Goal: Task Accomplishment & Management: Complete application form

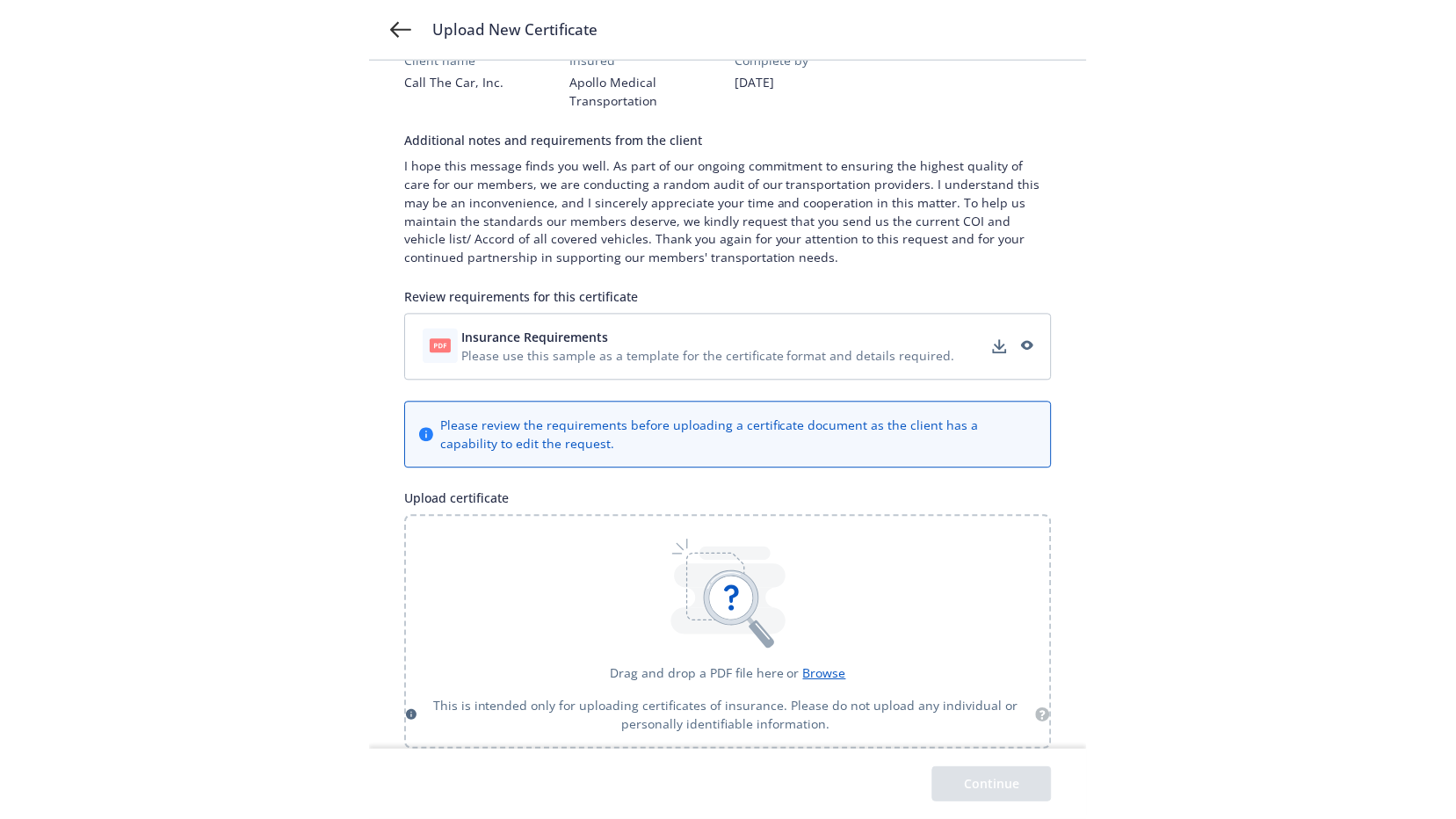
scroll to position [69, 0]
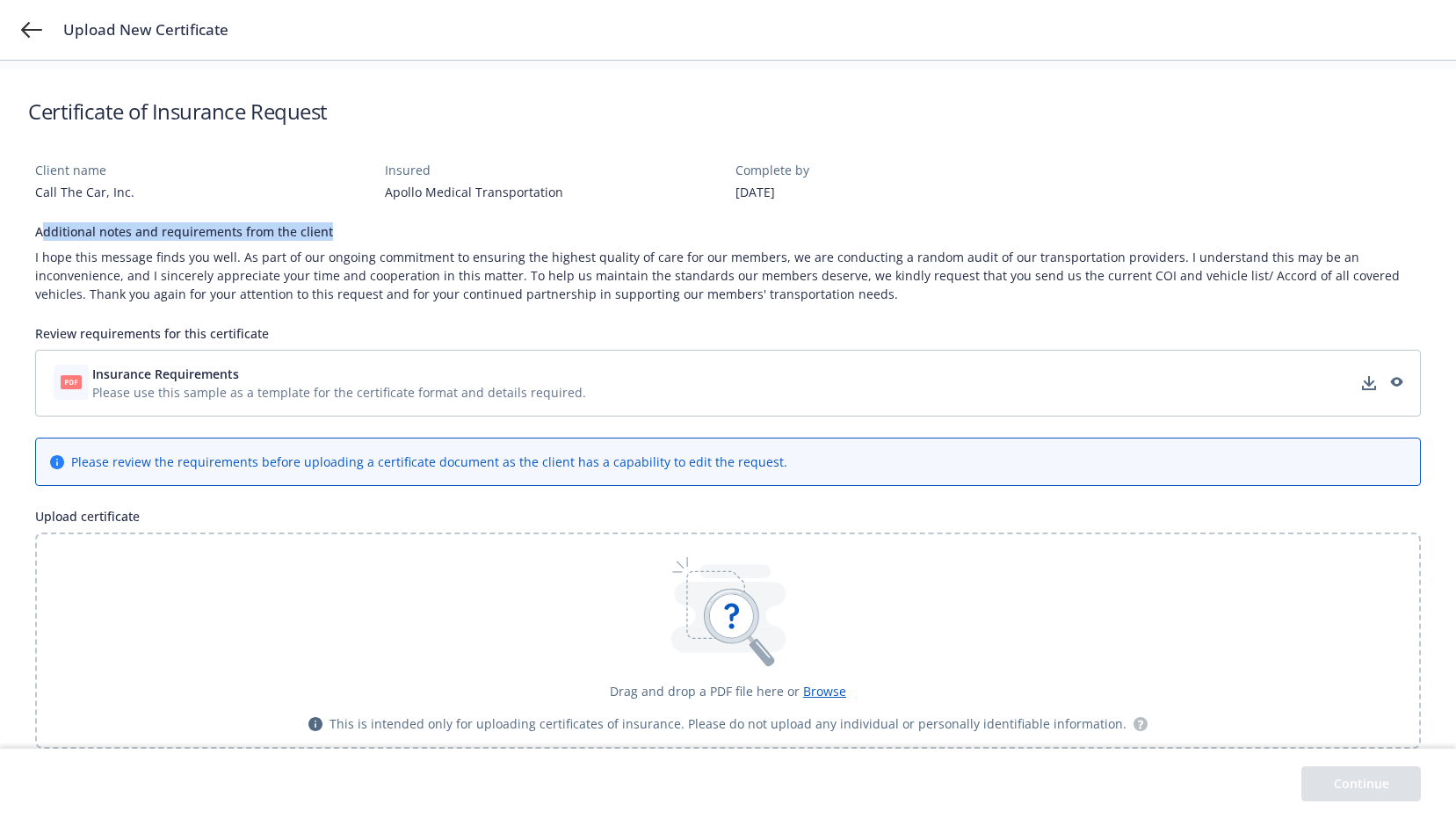
drag, startPoint x: 45, startPoint y: 234, endPoint x: 336, endPoint y: 233, distance: 291.0
click at [336, 233] on div "Additional notes and requirements from the client" at bounding box center [728, 232] width 1387 height 19
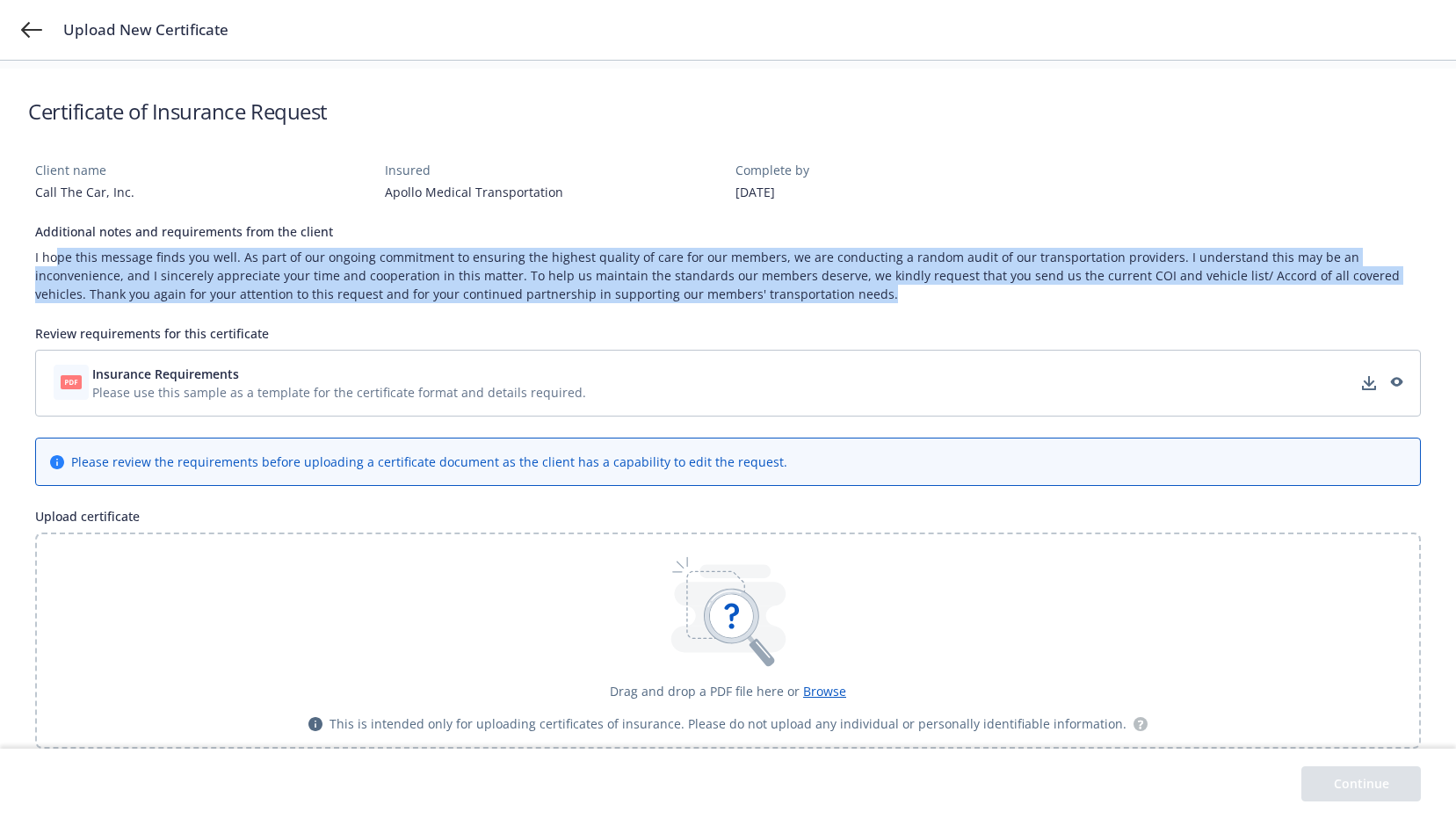
drag, startPoint x: 54, startPoint y: 258, endPoint x: 797, endPoint y: 303, distance: 744.4
click at [718, 303] on div "Client name Call The Car, Inc. Insured Apollo Medical Transportation Complete b…" at bounding box center [728, 454] width 1387 height 588
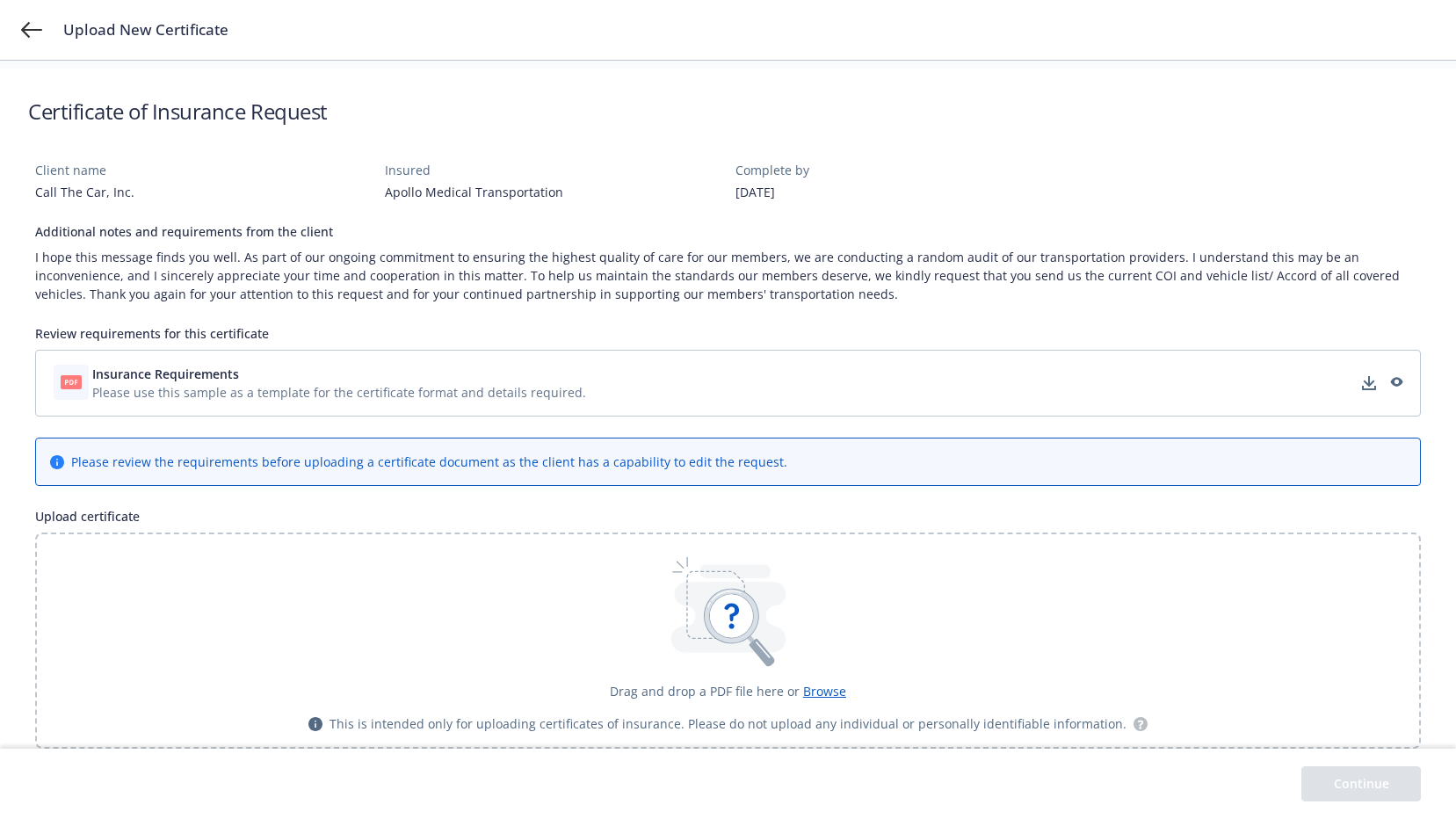
click at [216, 387] on span "Please use this sample as a template for the certificate format and details req…" at bounding box center [339, 392] width 494 height 19
click at [459, 47] on div "Upload New Certificate" at bounding box center [728, 30] width 1456 height 60
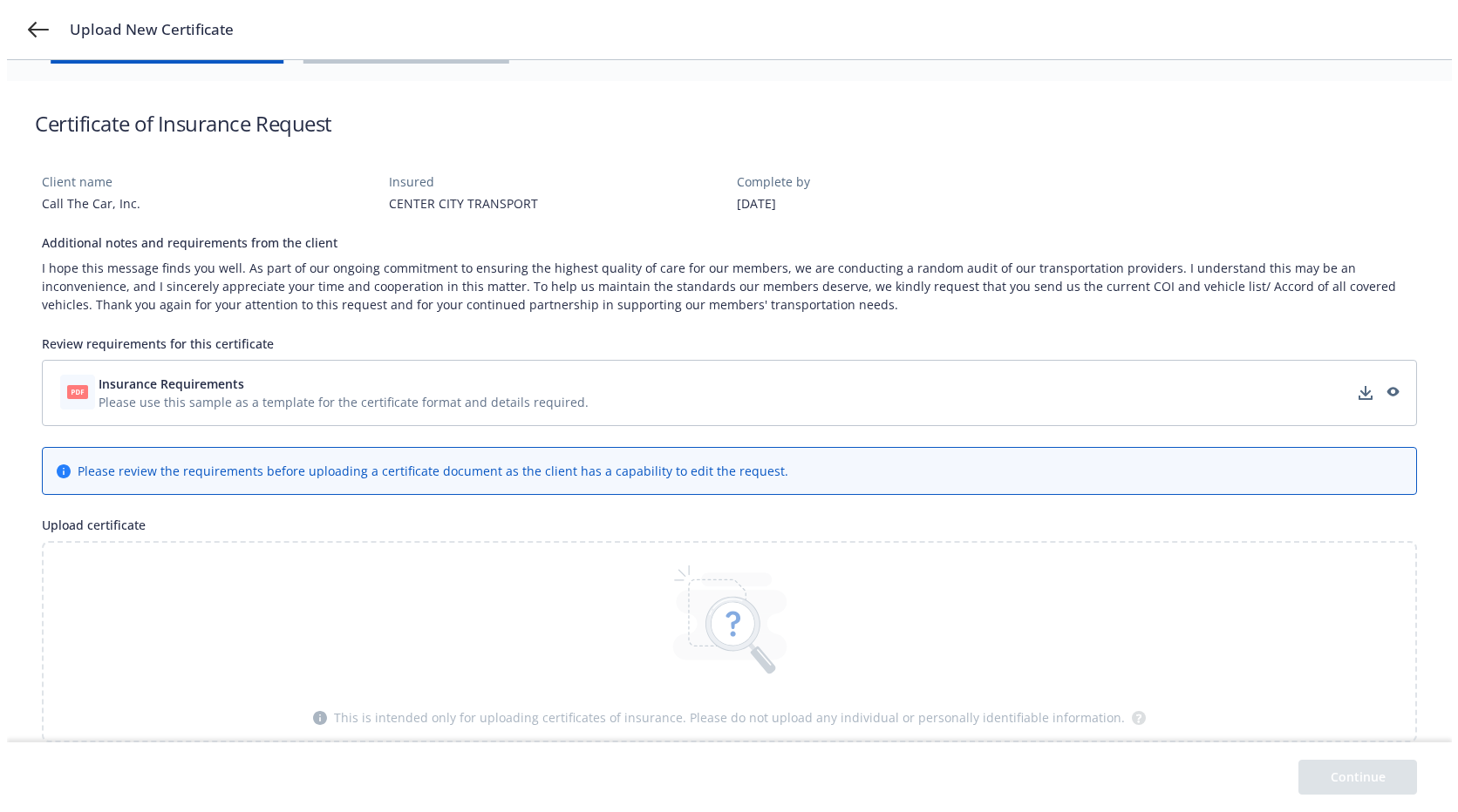
scroll to position [0, 0]
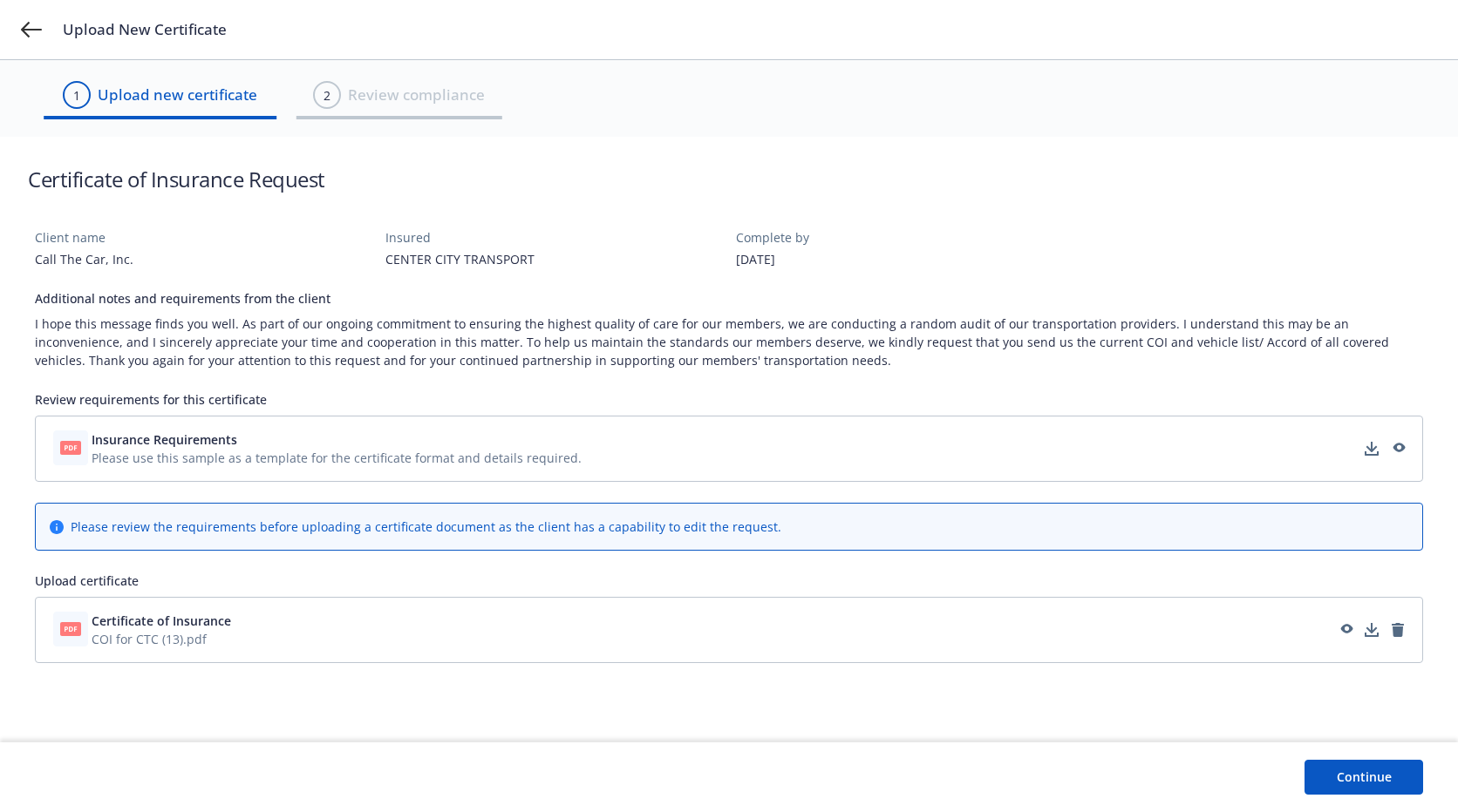
click at [1328, 778] on button "Continue" at bounding box center [1363, 777] width 118 height 34
click at [1357, 784] on button "Continue" at bounding box center [1363, 777] width 118 height 34
click at [1356, 774] on button "Continue" at bounding box center [1363, 777] width 118 height 34
